Goal: Task Accomplishment & Management: Manage account settings

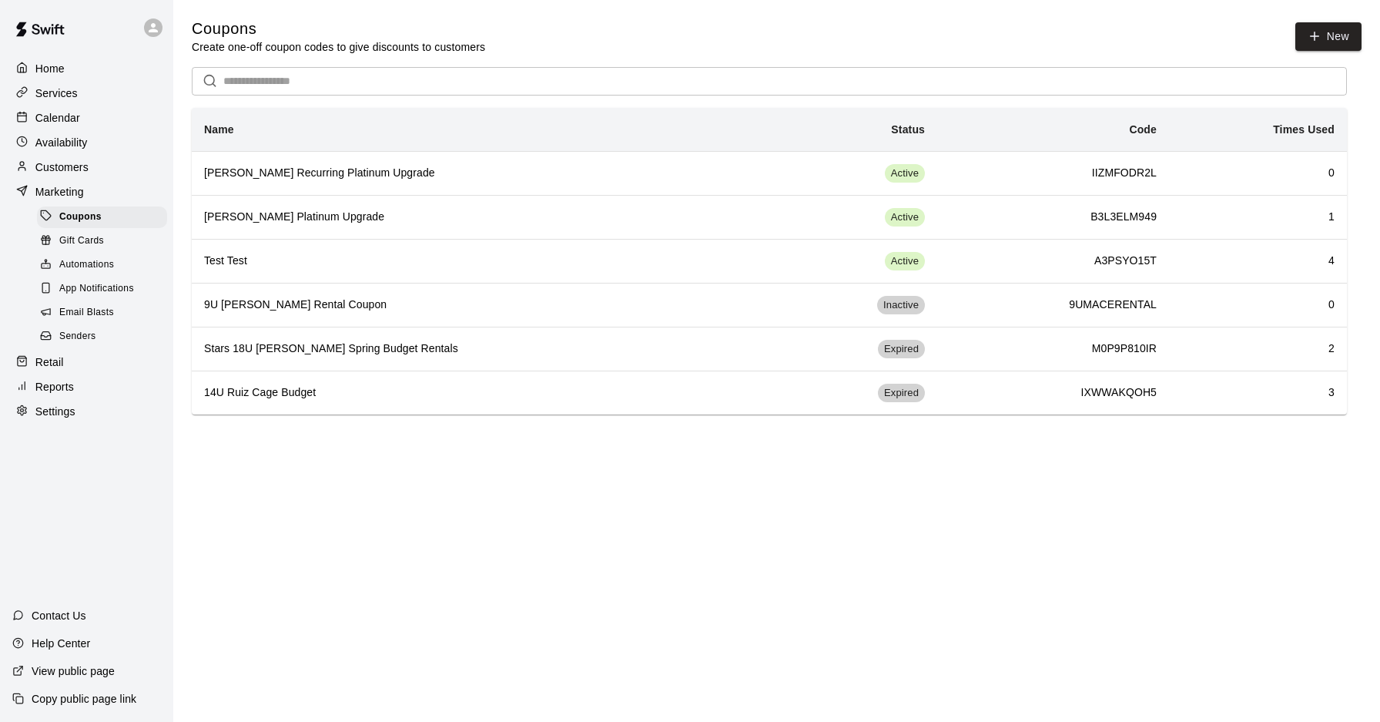
click at [158, 28] on icon at bounding box center [153, 28] width 14 height 14
click at [180, 120] on p "Sign out" at bounding box center [195, 117] width 41 height 15
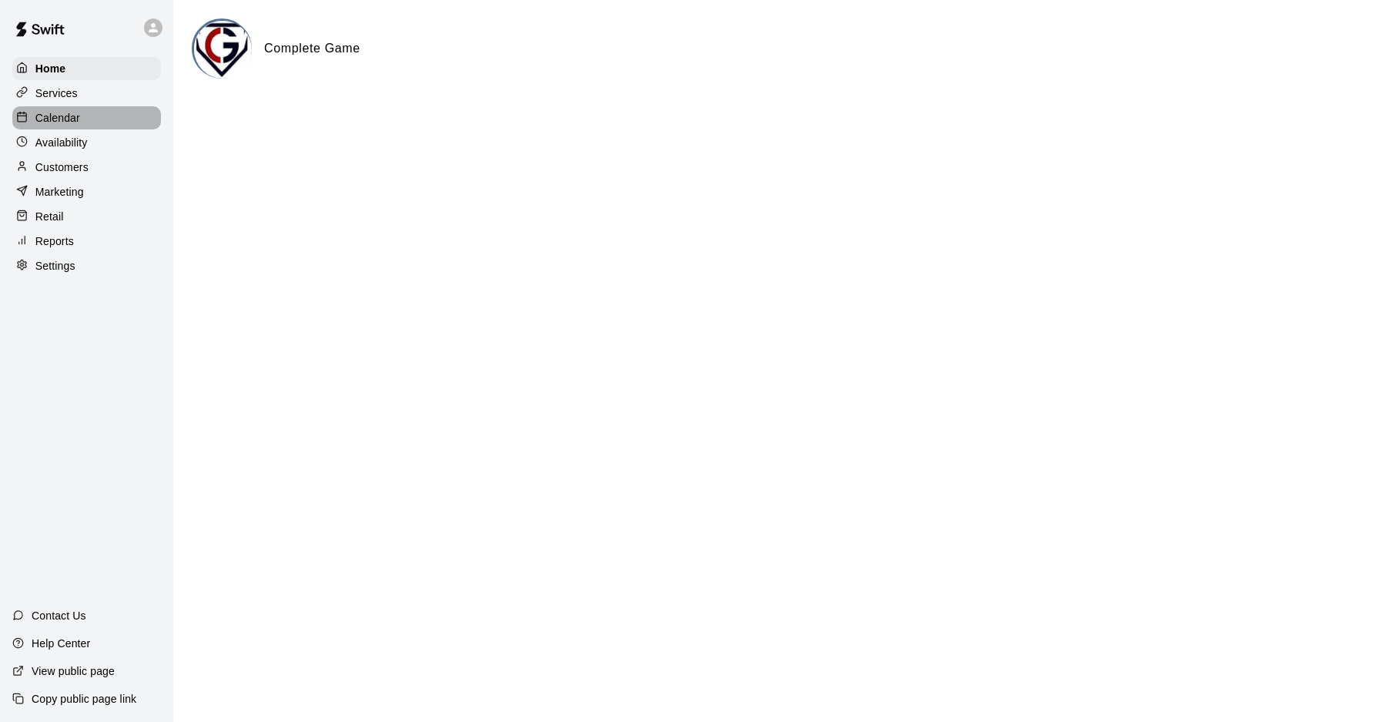
click at [102, 114] on div "Calendar" at bounding box center [86, 117] width 149 height 23
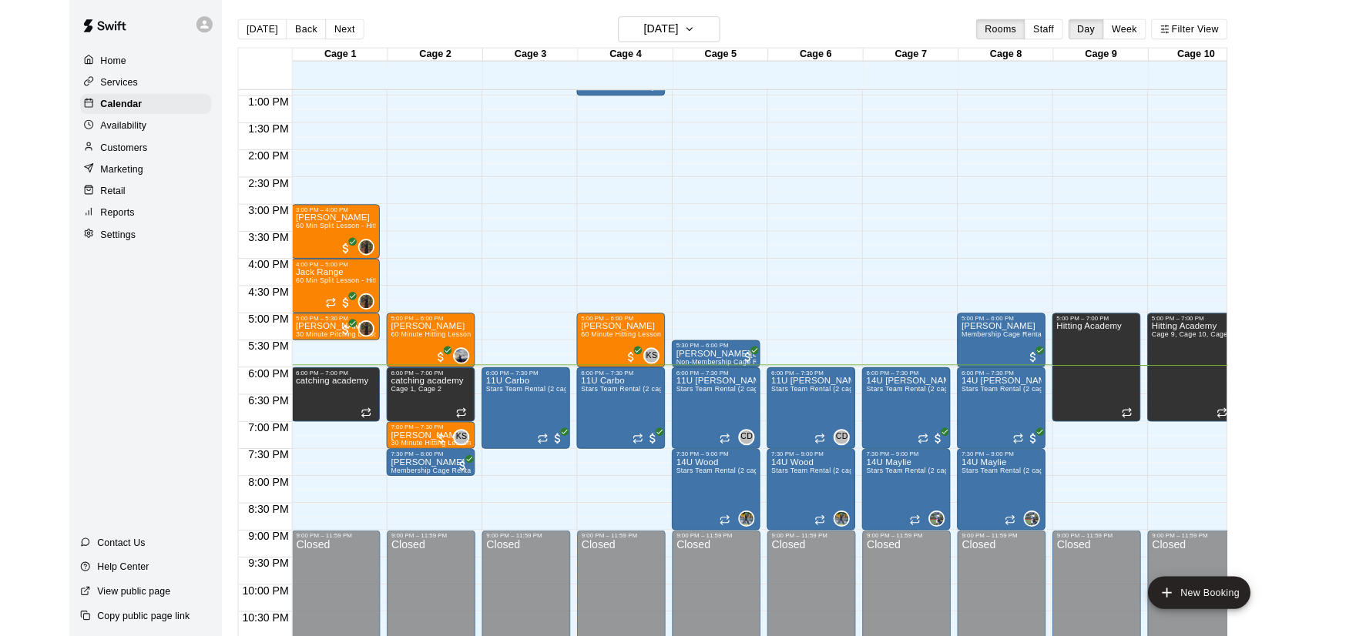
scroll to position [841, 0]
